Goal: Information Seeking & Learning: Learn about a topic

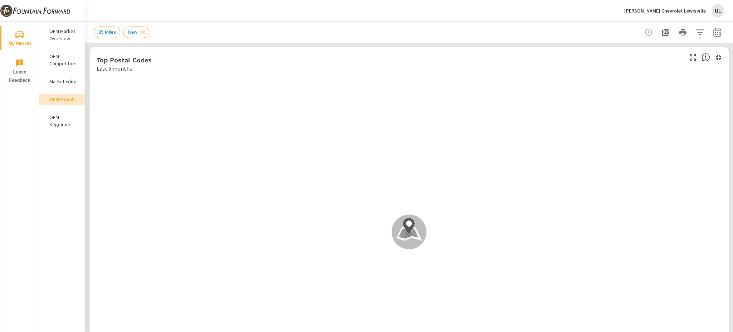
scroll to position [615, 0]
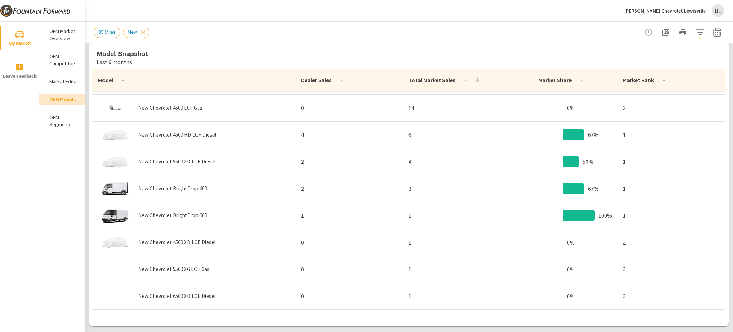
scroll to position [358, 0]
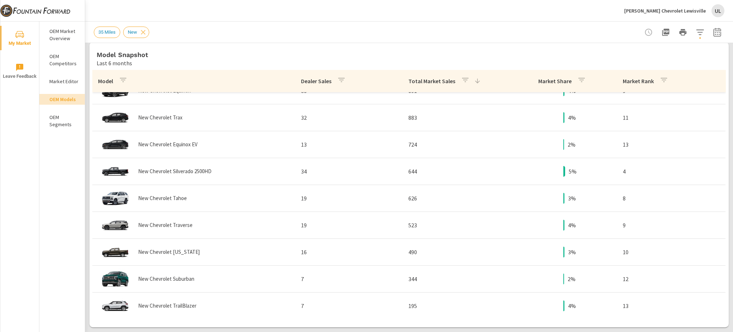
scroll to position [5, 0]
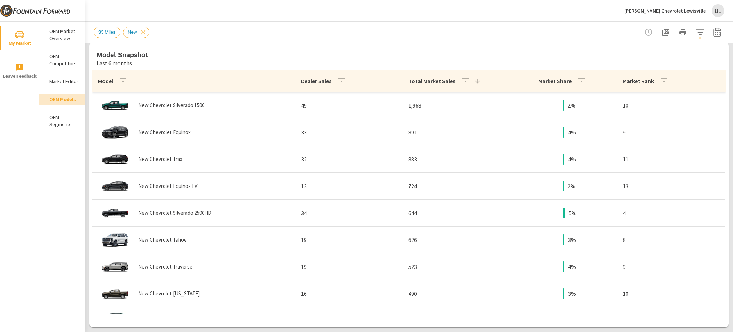
click at [474, 81] on icon at bounding box center [477, 80] width 7 height 7
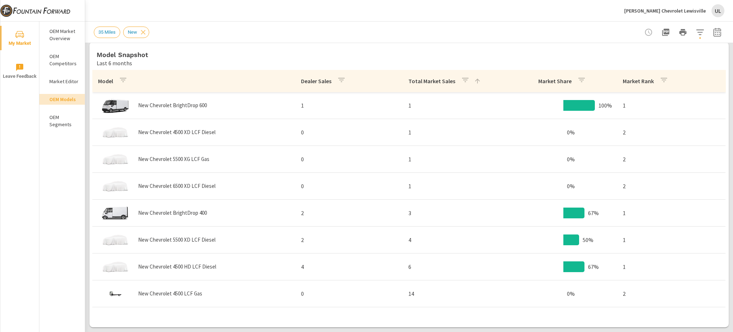
click at [474, 81] on icon at bounding box center [477, 80] width 7 height 7
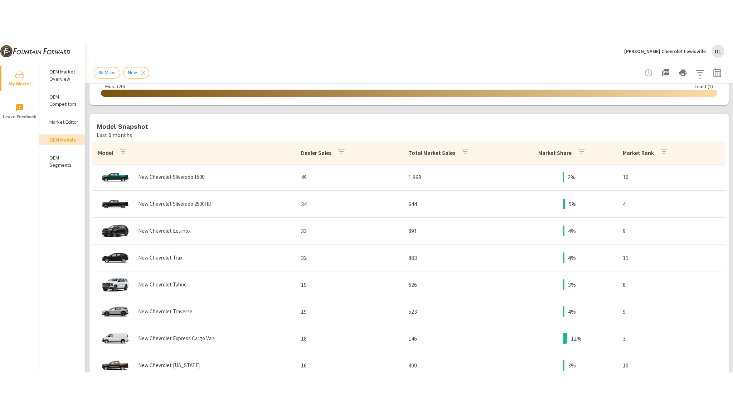
scroll to position [331, 0]
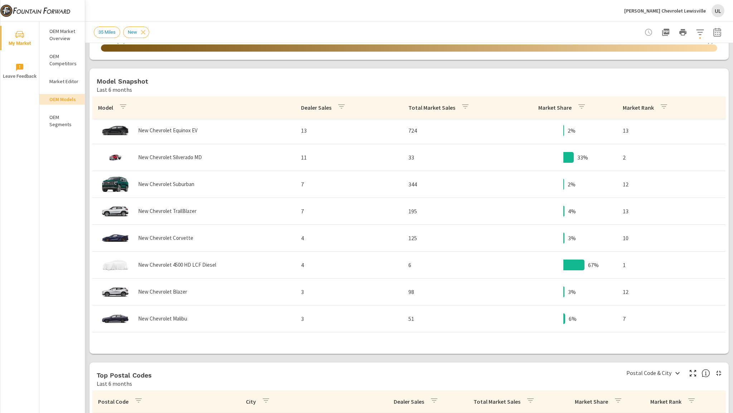
scroll to position [239, 0]
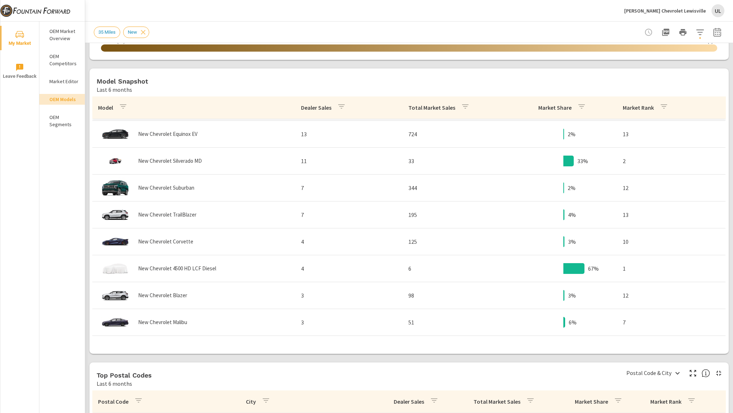
scroll to position [214, 0]
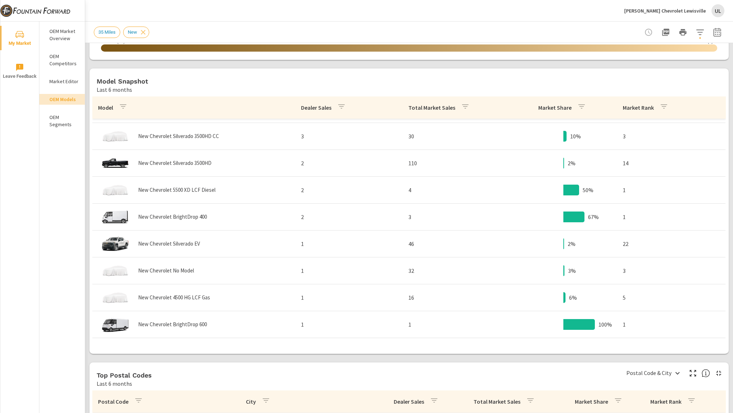
scroll to position [427, 0]
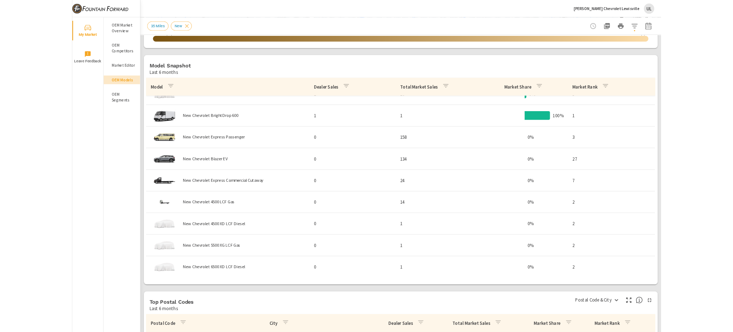
scroll to position [615, 0]
